Goal: Task Accomplishment & Management: Use online tool/utility

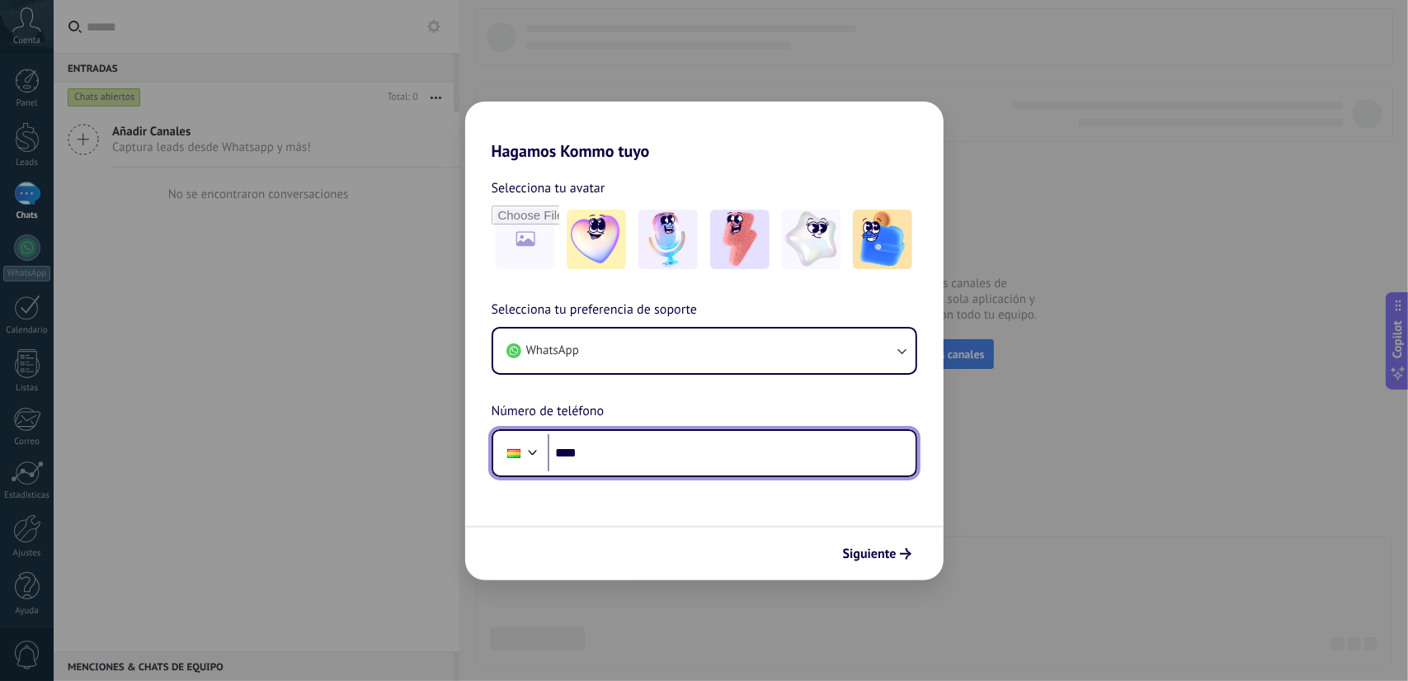
click at [643, 450] on input "****" at bounding box center [732, 453] width 368 height 38
type input "**********"
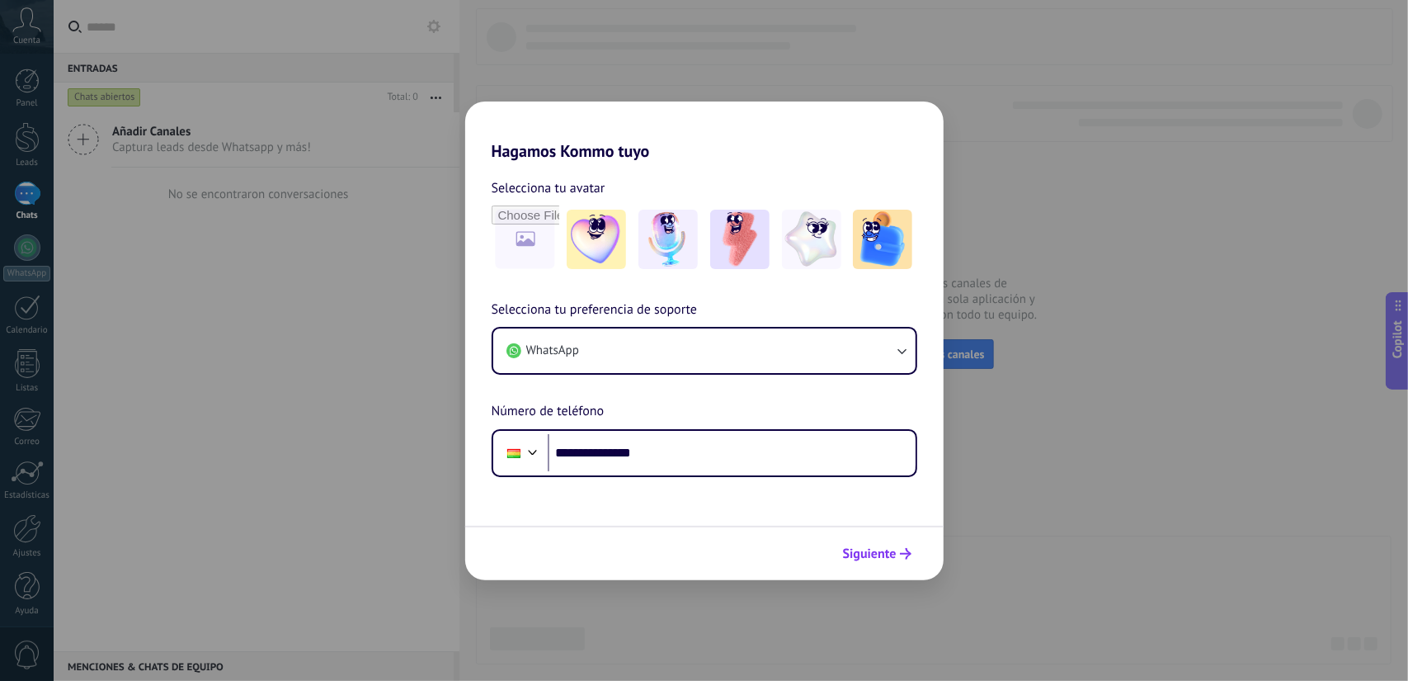
click at [856, 566] on button "Siguiente" at bounding box center [877, 553] width 83 height 28
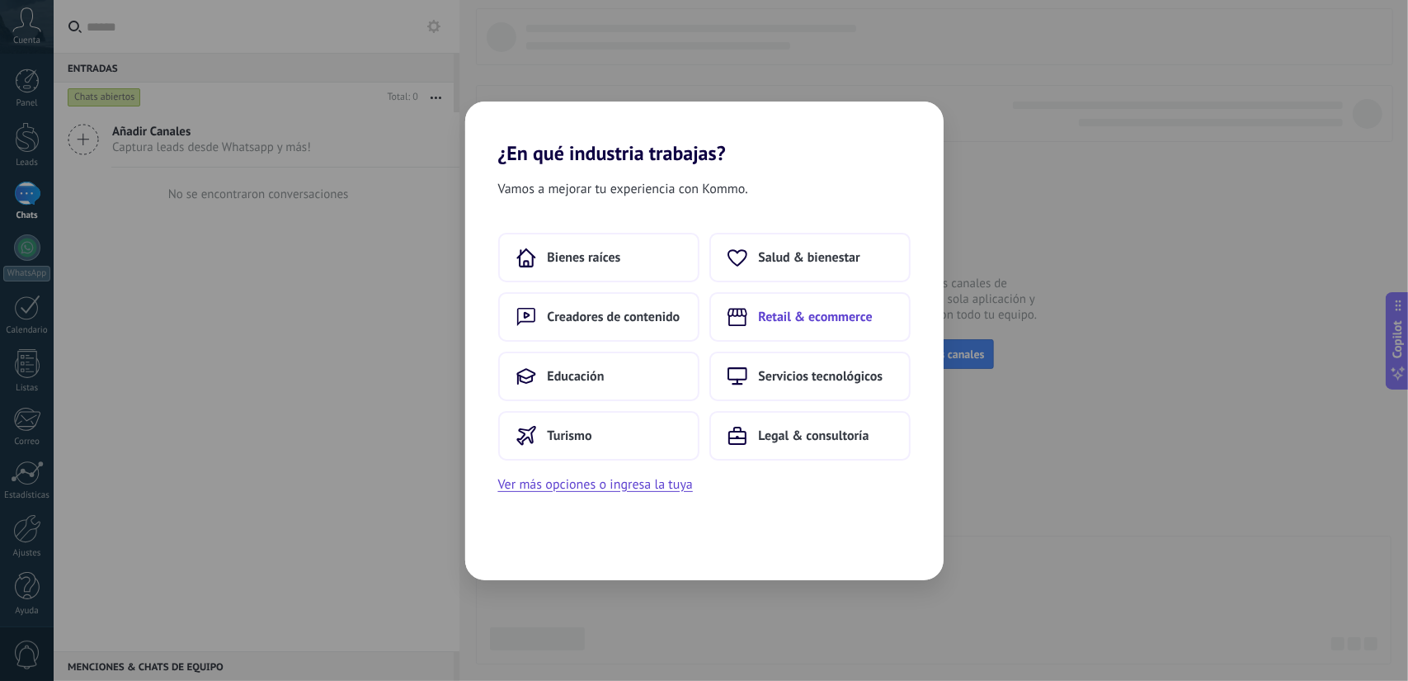
click at [800, 299] on button "Retail & ecommerce" at bounding box center [809, 316] width 201 height 49
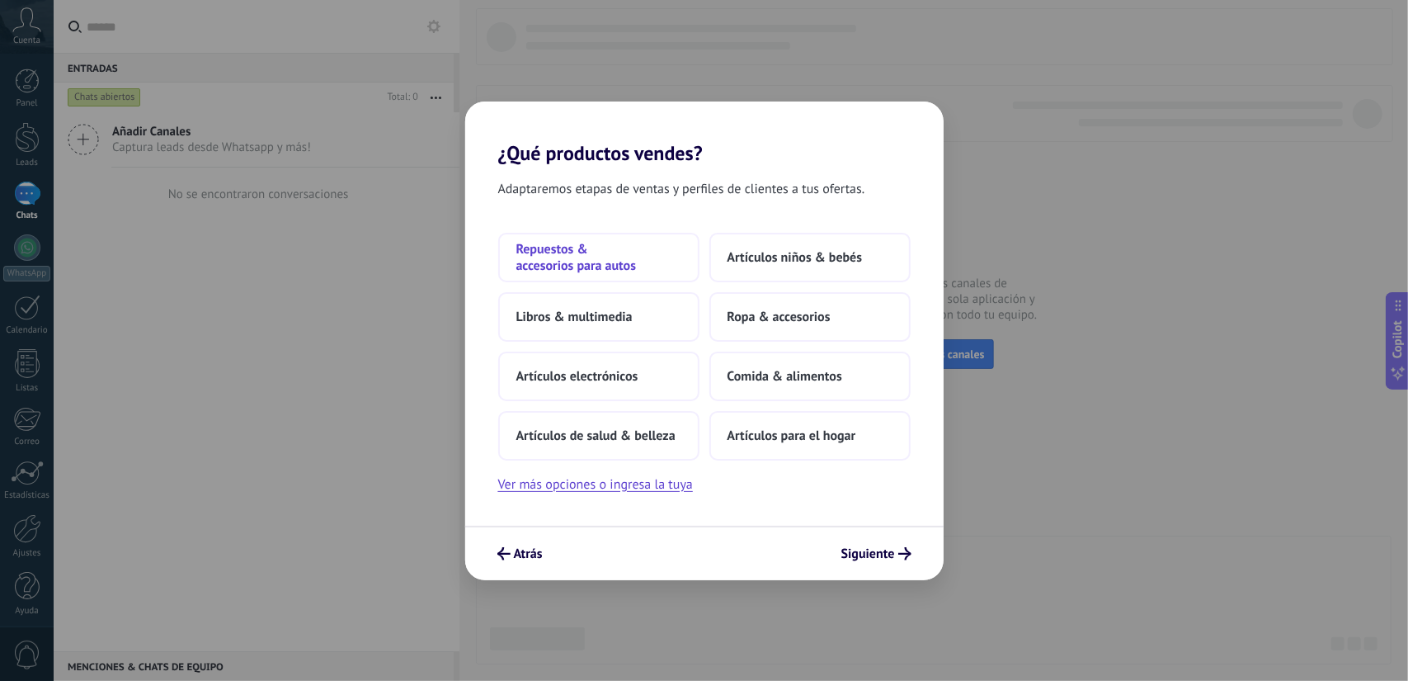
click at [584, 264] on span "Repuestos & accesorios para autos" at bounding box center [598, 257] width 165 height 33
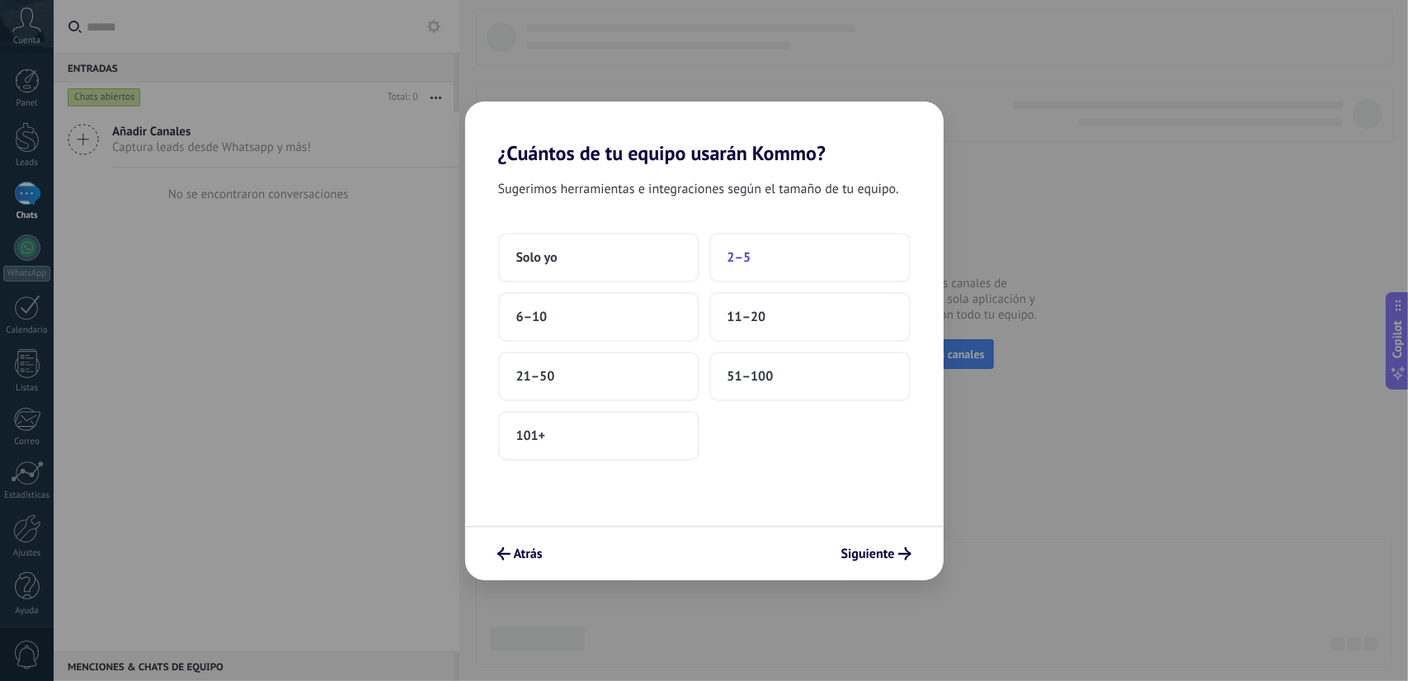
click at [751, 245] on button "2–5" at bounding box center [809, 257] width 201 height 49
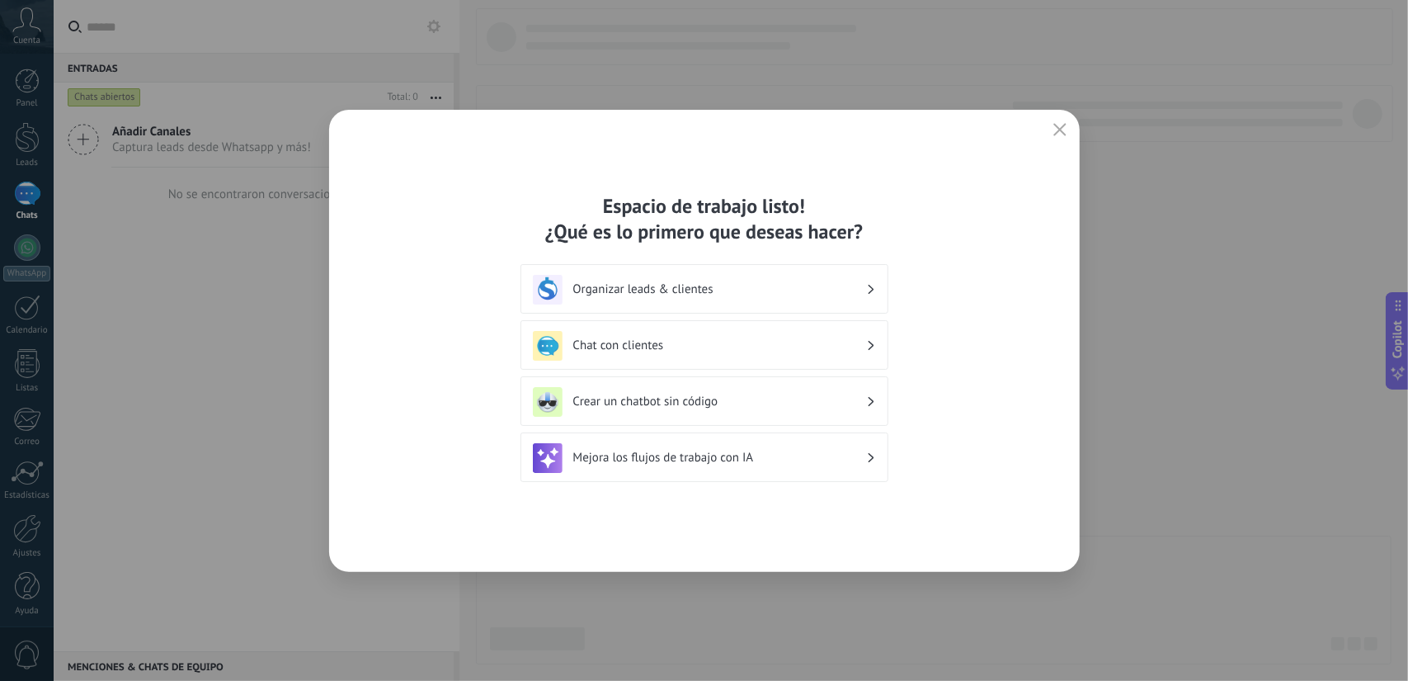
click at [785, 402] on h3 "Crear un chatbot sin código" at bounding box center [719, 401] width 293 height 16
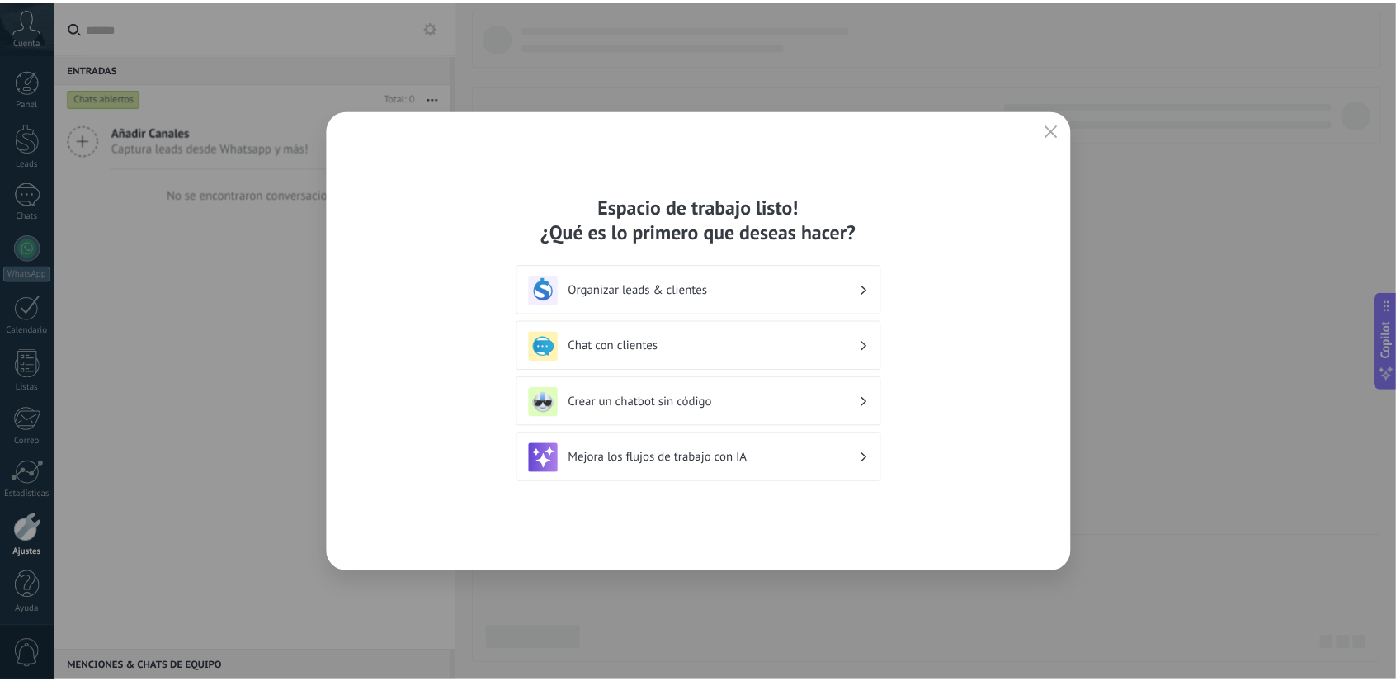
scroll to position [4, 0]
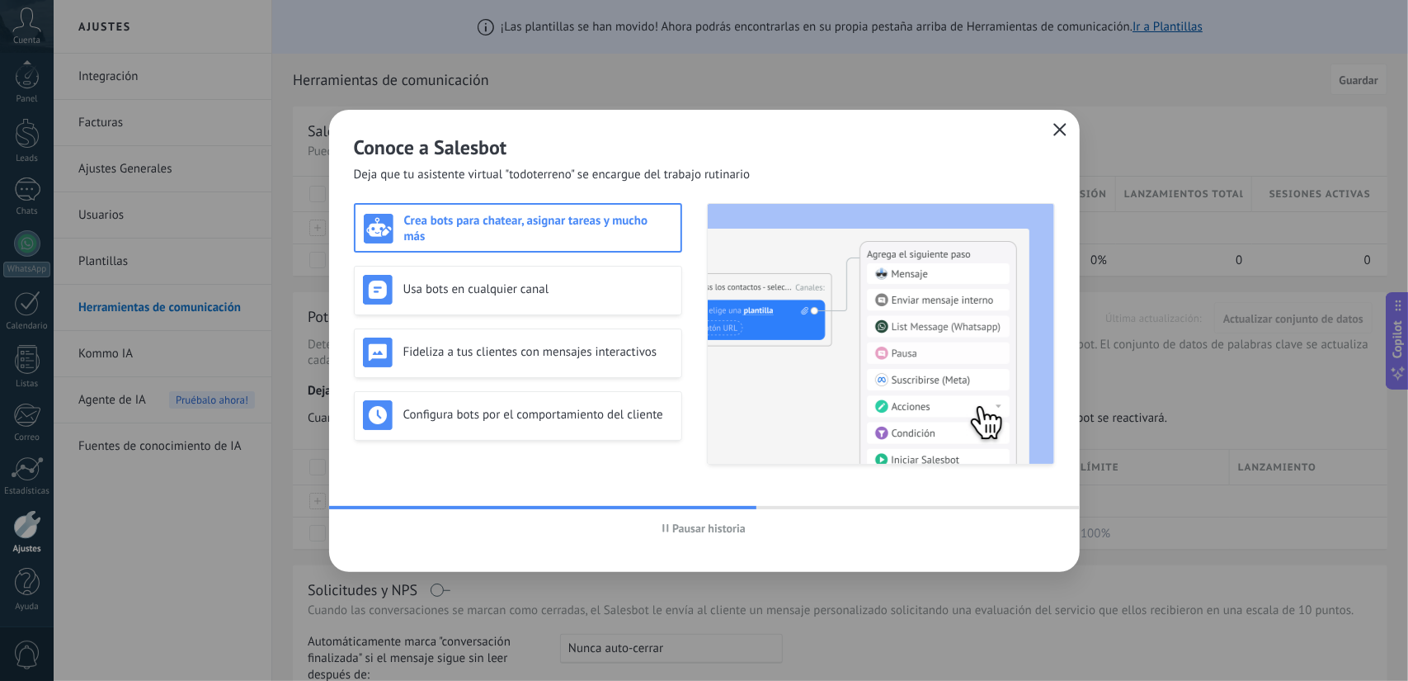
click at [1056, 133] on use "button" at bounding box center [1059, 129] width 12 height 12
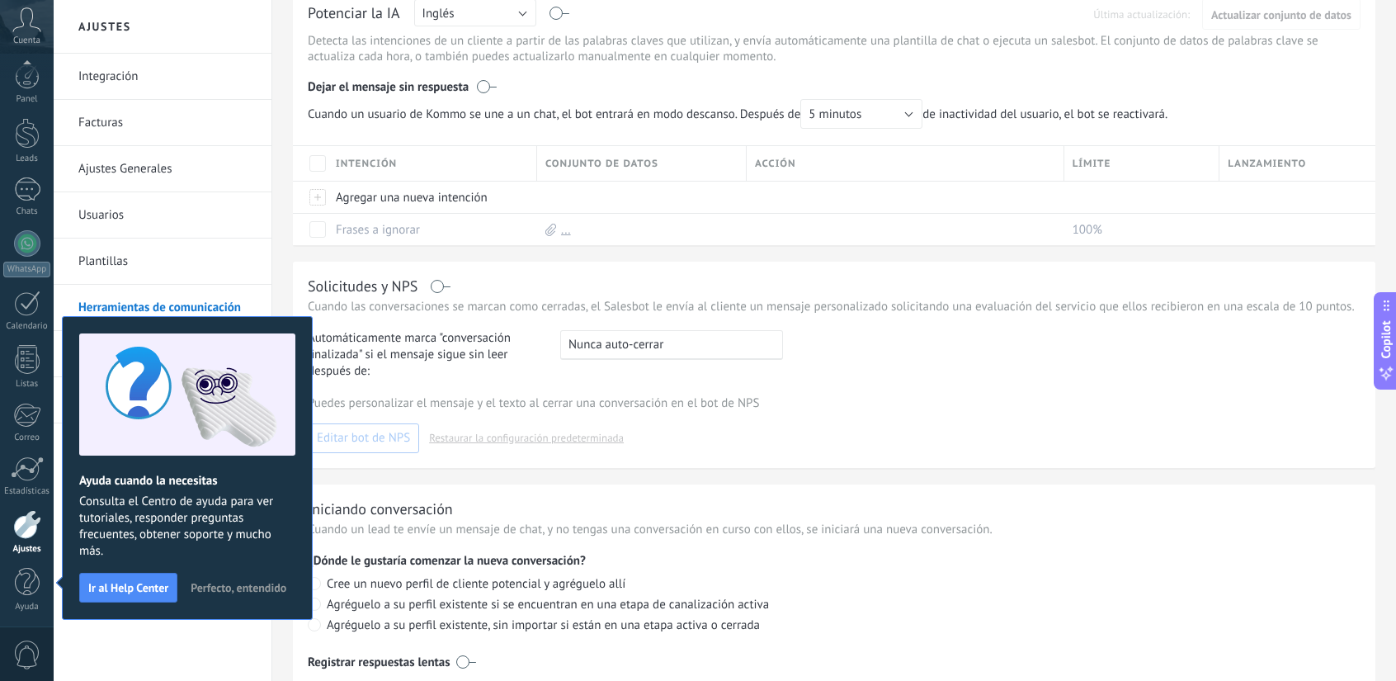
scroll to position [330, 0]
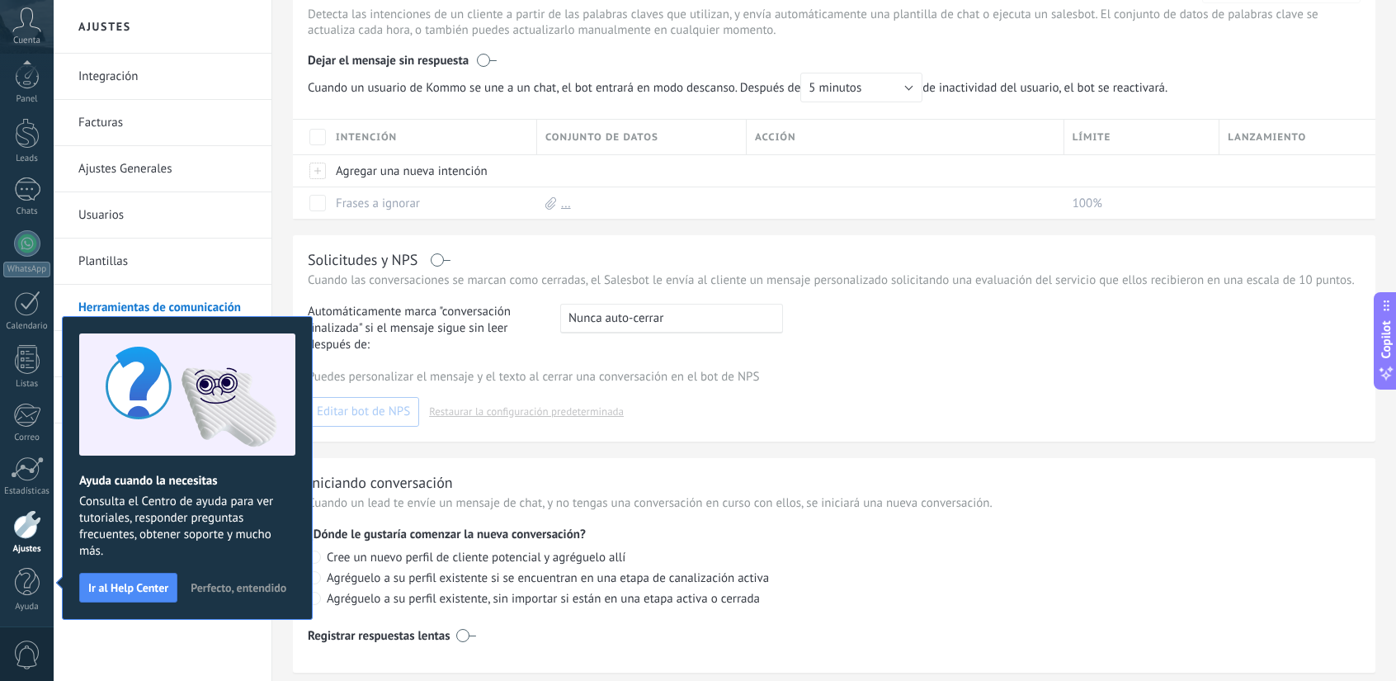
click at [23, 534] on div at bounding box center [27, 524] width 28 height 29
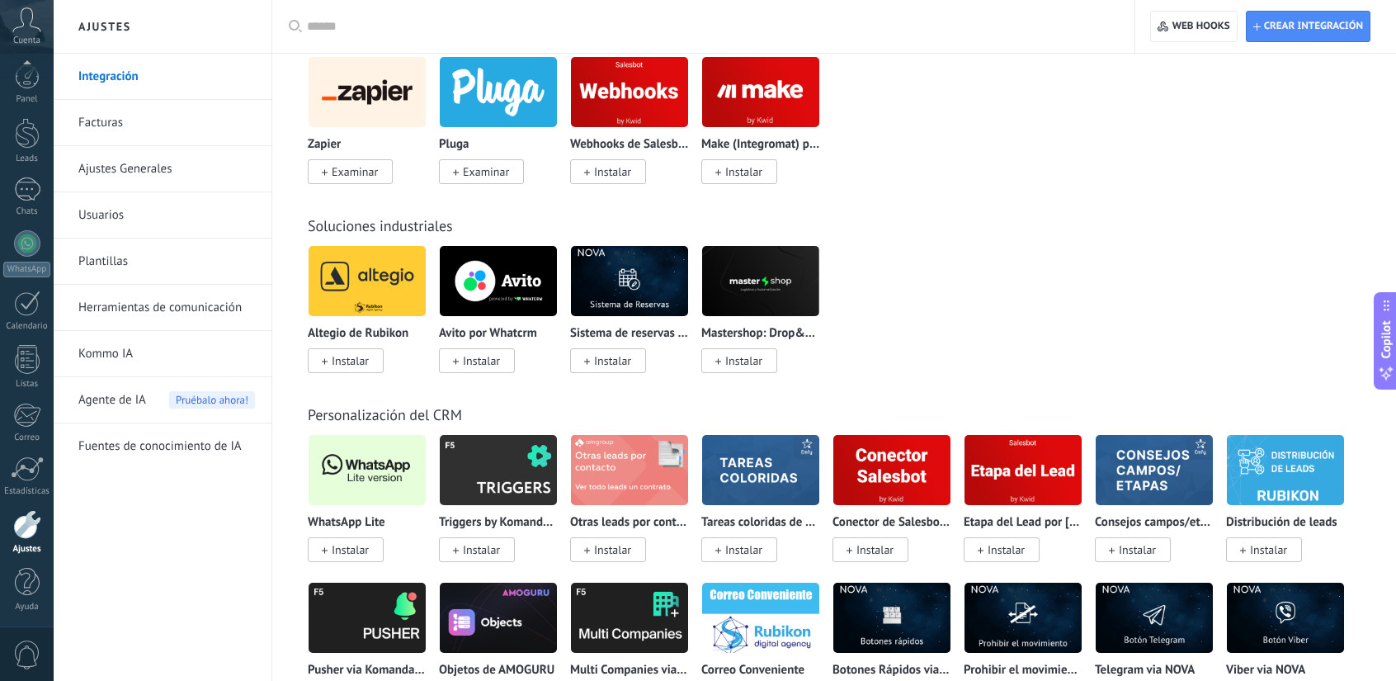
scroll to position [2887, 0]
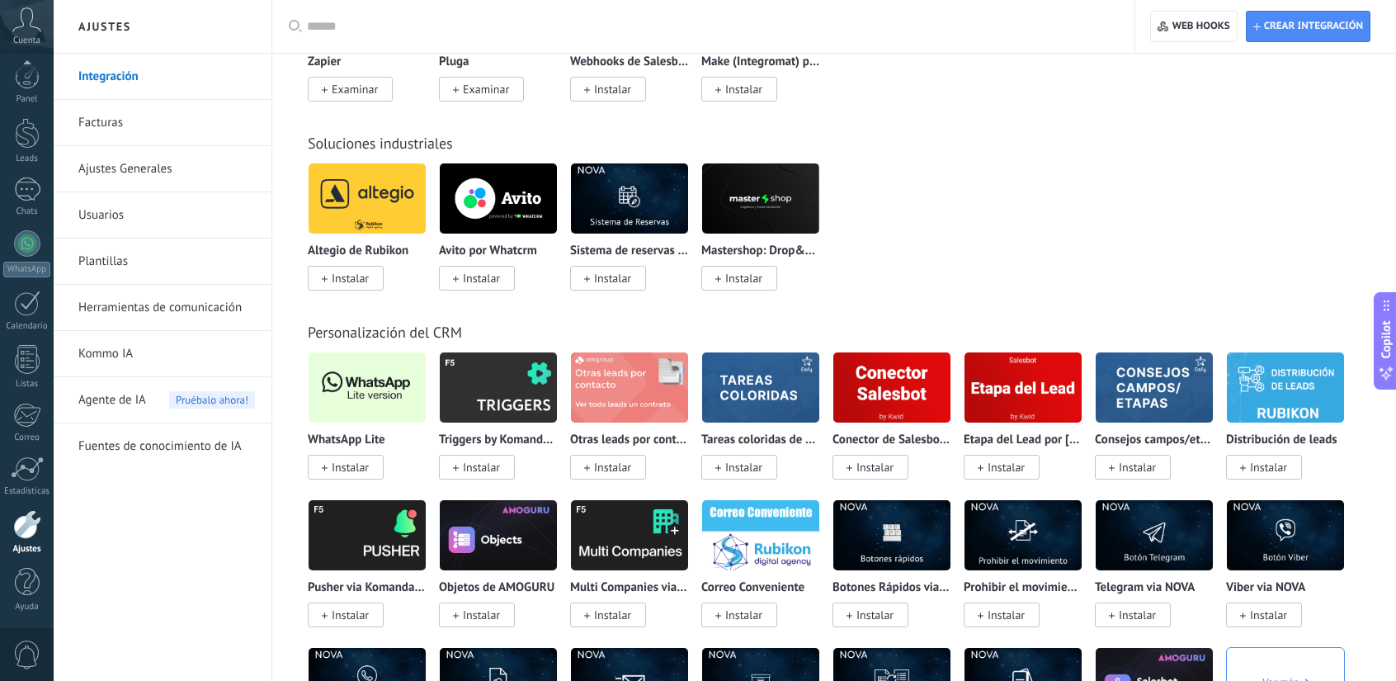
click at [347, 458] on span "Instalar" at bounding box center [346, 467] width 76 height 25
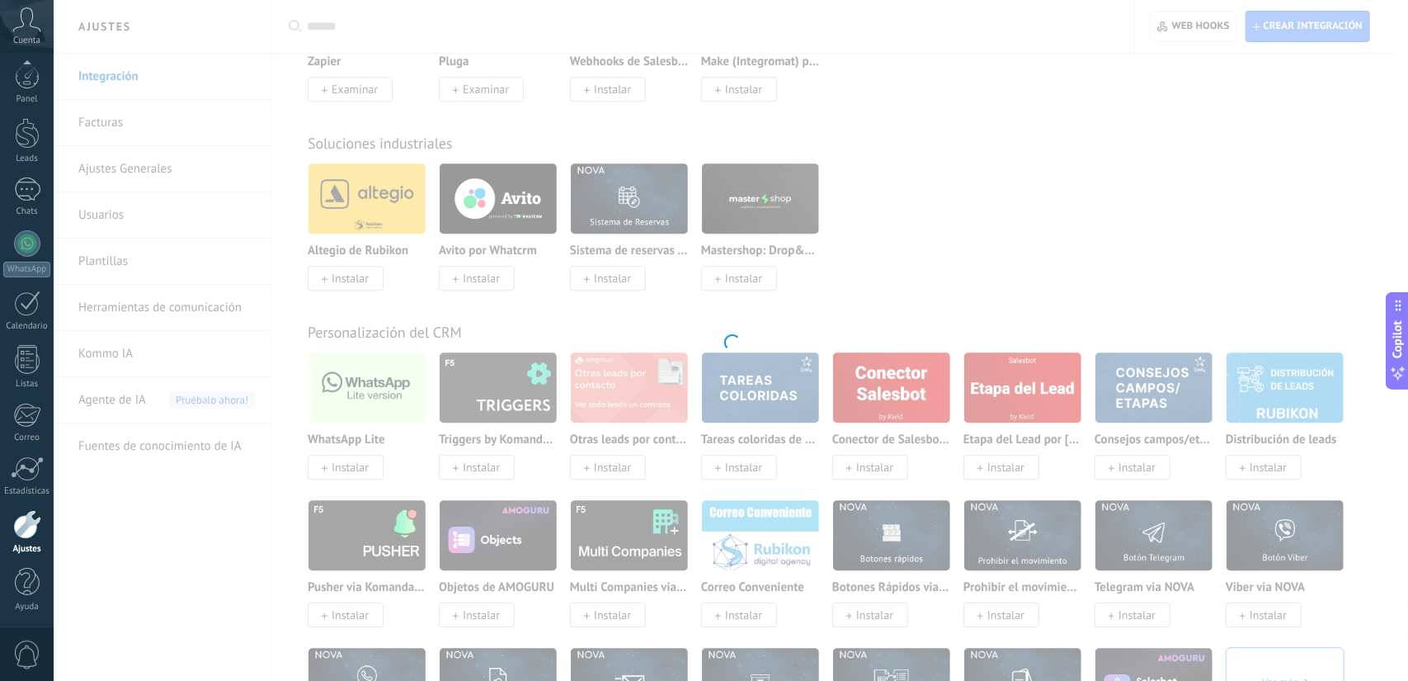
click at [348, 469] on div at bounding box center [731, 340] width 1354 height 681
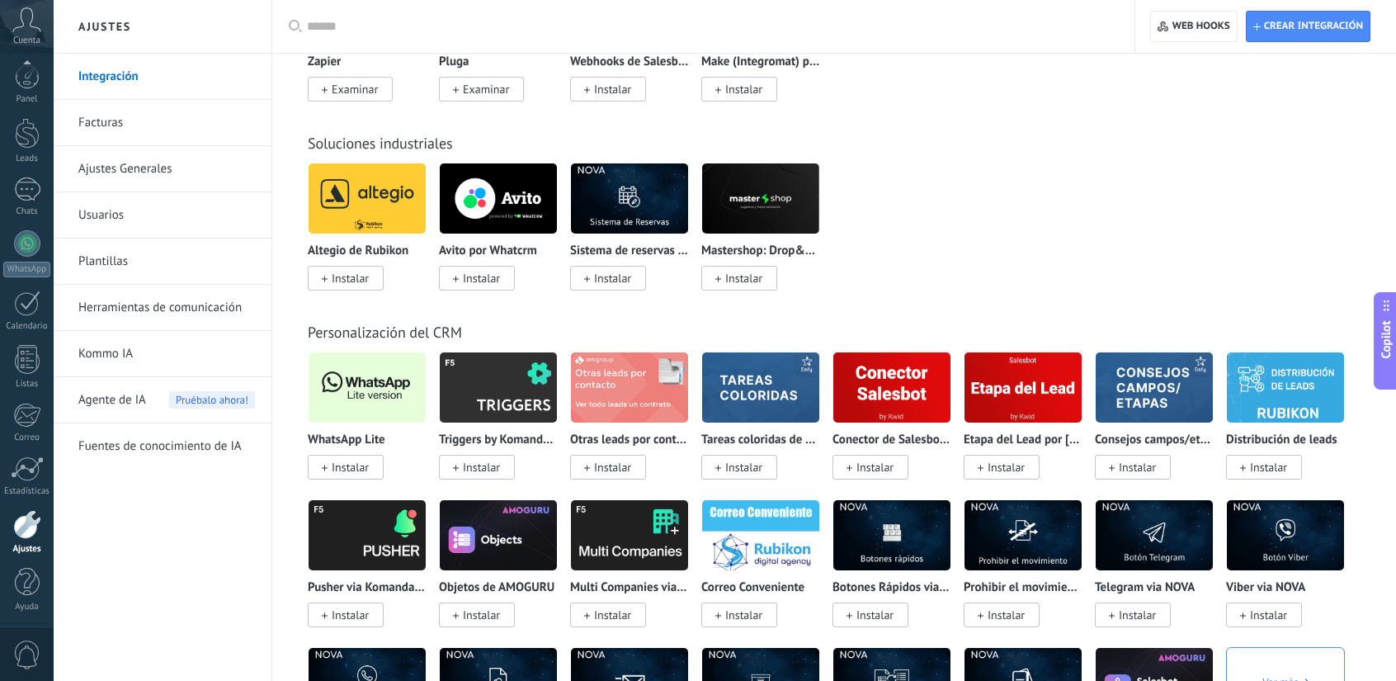
click at [348, 469] on span "Instalar" at bounding box center [350, 466] width 37 height 15
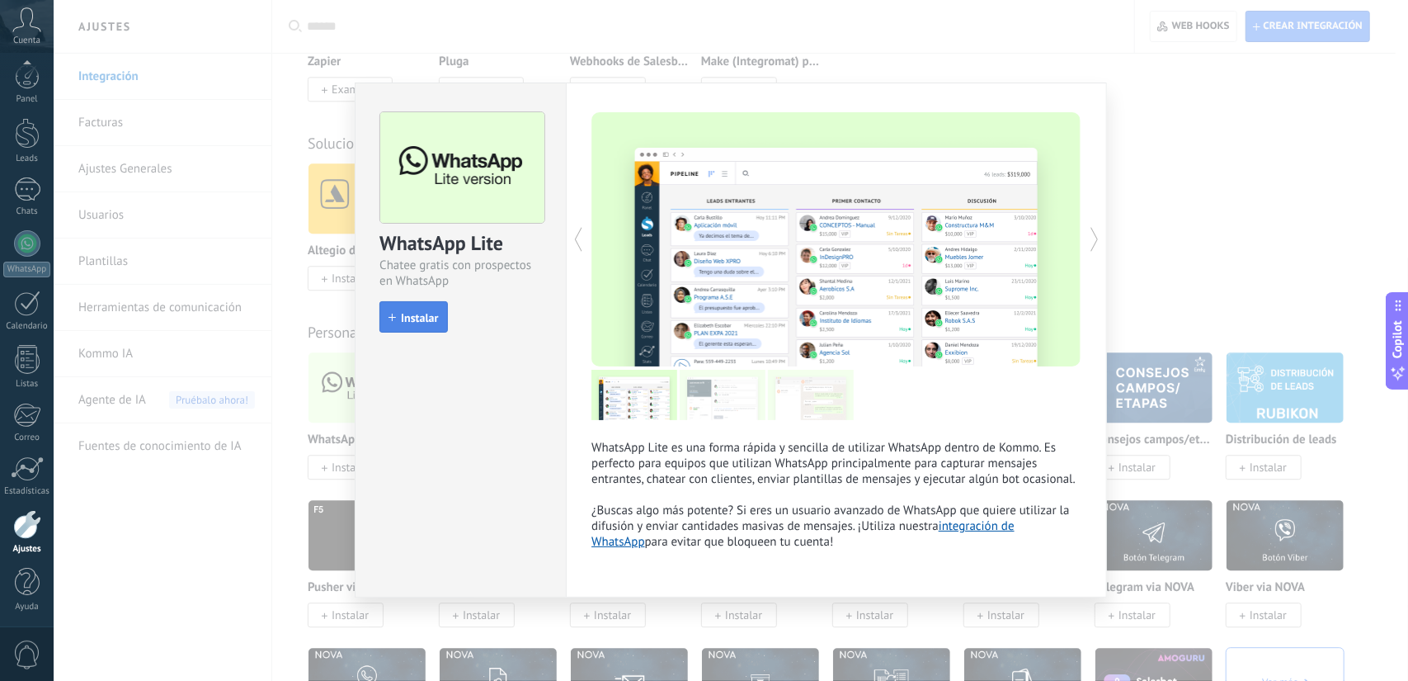
click at [393, 307] on button "Instalar" at bounding box center [413, 316] width 68 height 31
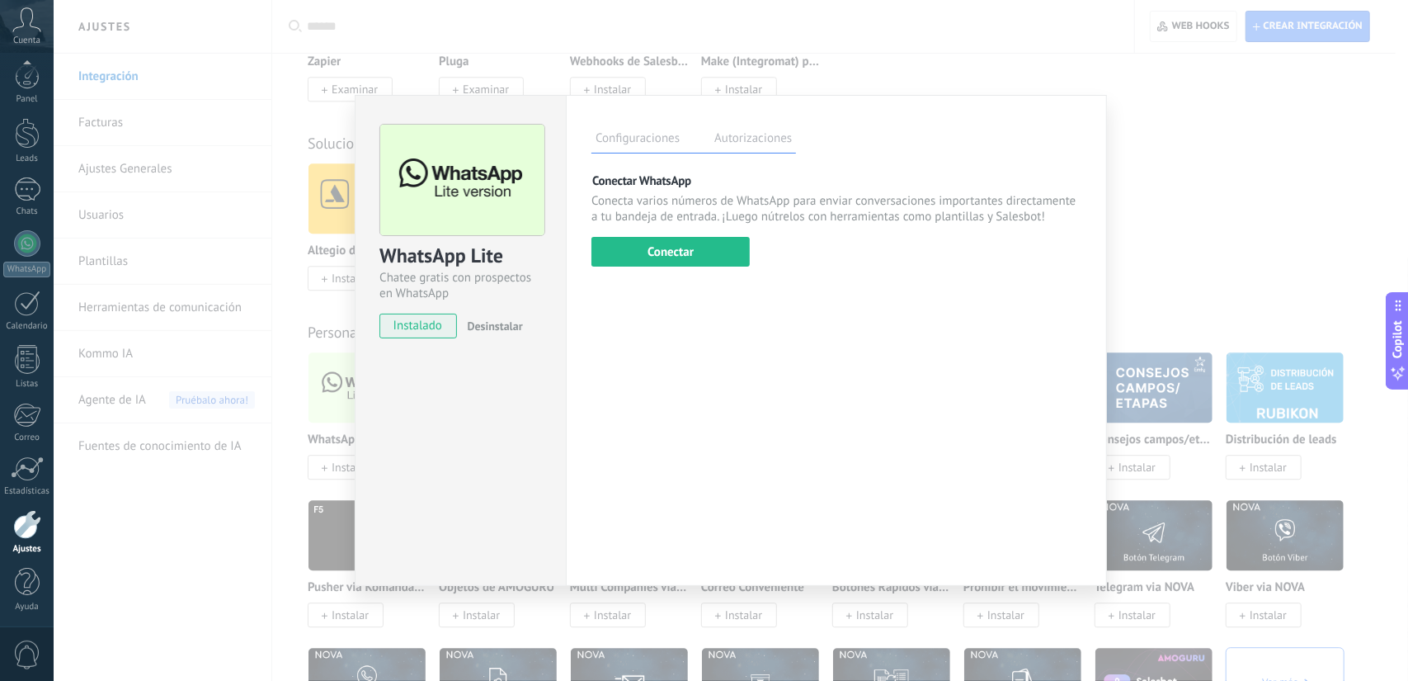
click at [1283, 142] on div "WhatsApp Lite Chatee gratis con prospectos en WhatsApp instalado Desinstalar Co…" at bounding box center [731, 340] width 1354 height 681
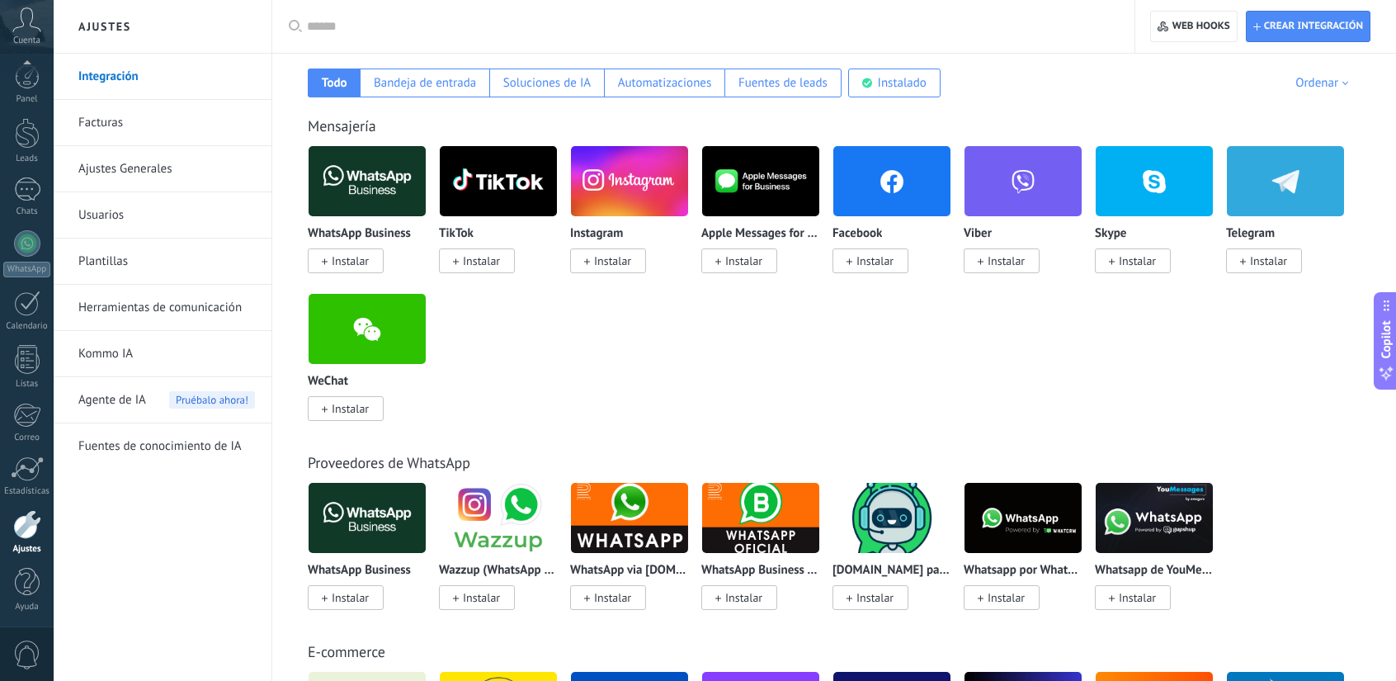
scroll to position [0, 0]
